Goal: Transaction & Acquisition: Obtain resource

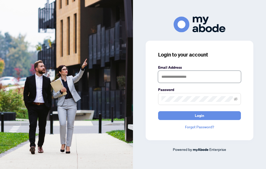
type input "**********"
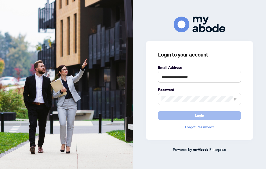
click at [197, 114] on span "Login" at bounding box center [199, 115] width 9 height 8
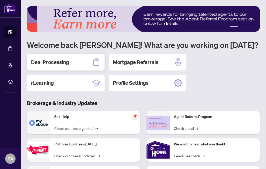
click at [57, 63] on h2 "Deal Processing" at bounding box center [50, 62] width 38 height 7
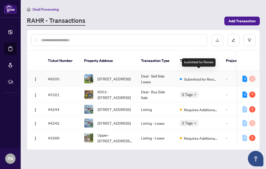
click at [204, 76] on span "Submitted for Review" at bounding box center [201, 79] width 34 height 6
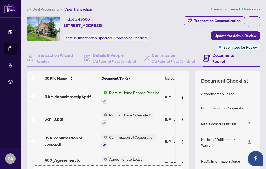
click at [135, 92] on span "Right at Home Deposit Receipt" at bounding box center [134, 93] width 54 height 6
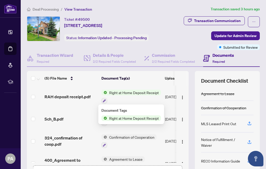
click at [131, 119] on span "Right at Home Deposit Receipt" at bounding box center [134, 118] width 54 height 6
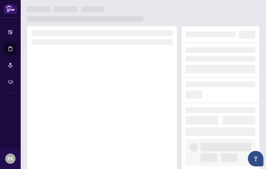
click at [131, 119] on div at bounding box center [102, 98] width 150 height 144
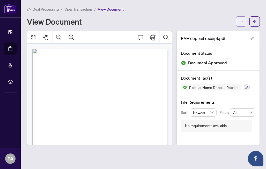
click at [241, 22] on icon "ellipsis" at bounding box center [242, 22] width 4 height 4
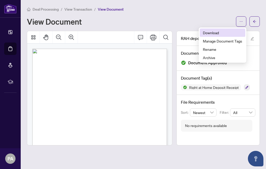
click at [219, 34] on span "Download" at bounding box center [222, 33] width 39 height 6
